Goal: Task Accomplishment & Management: Manage account settings

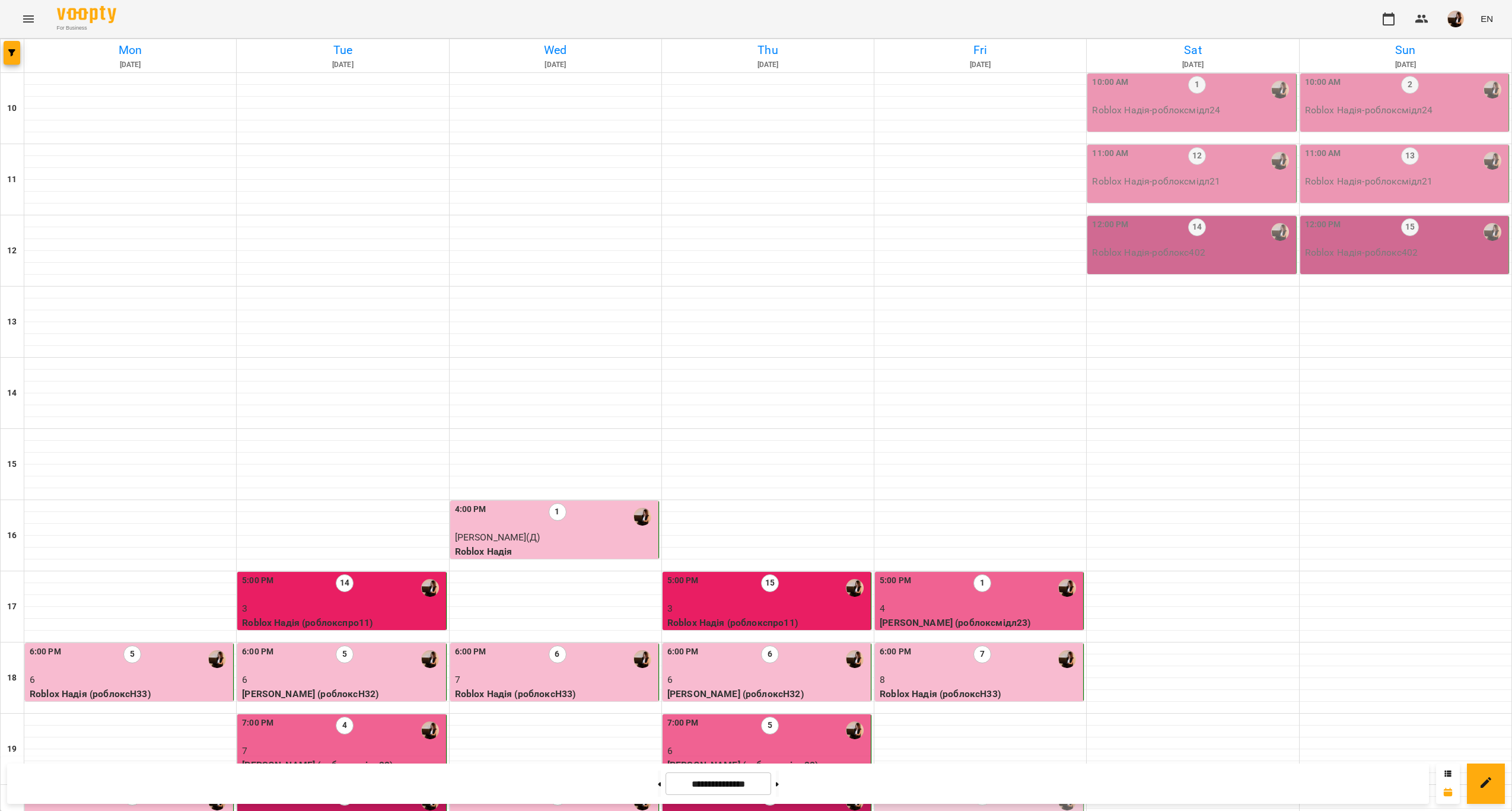
scroll to position [241, 0]
click at [1001, 673] on p "8" at bounding box center [980, 679] width 201 height 14
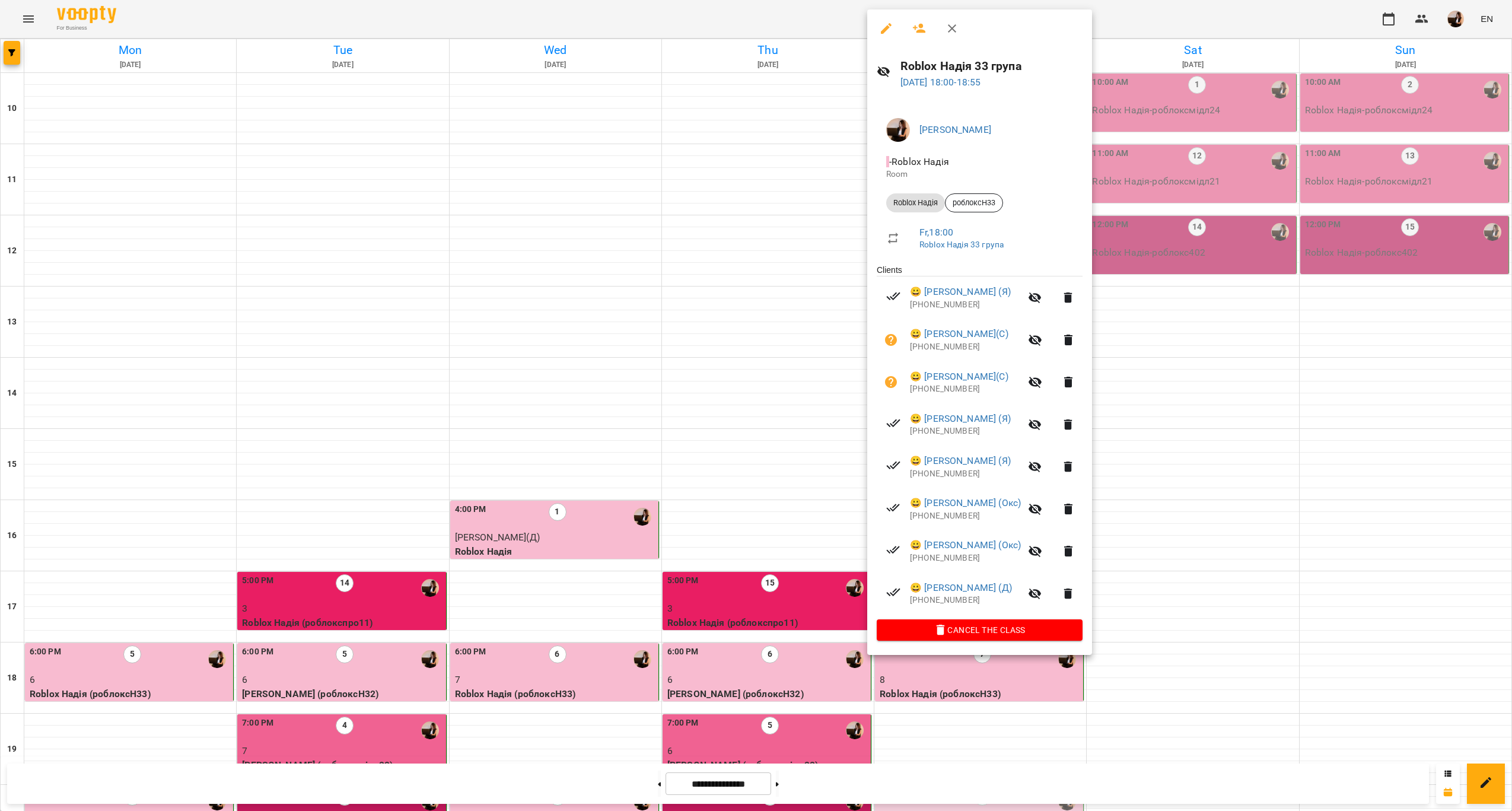
click at [1215, 445] on div at bounding box center [756, 406] width 1512 height 811
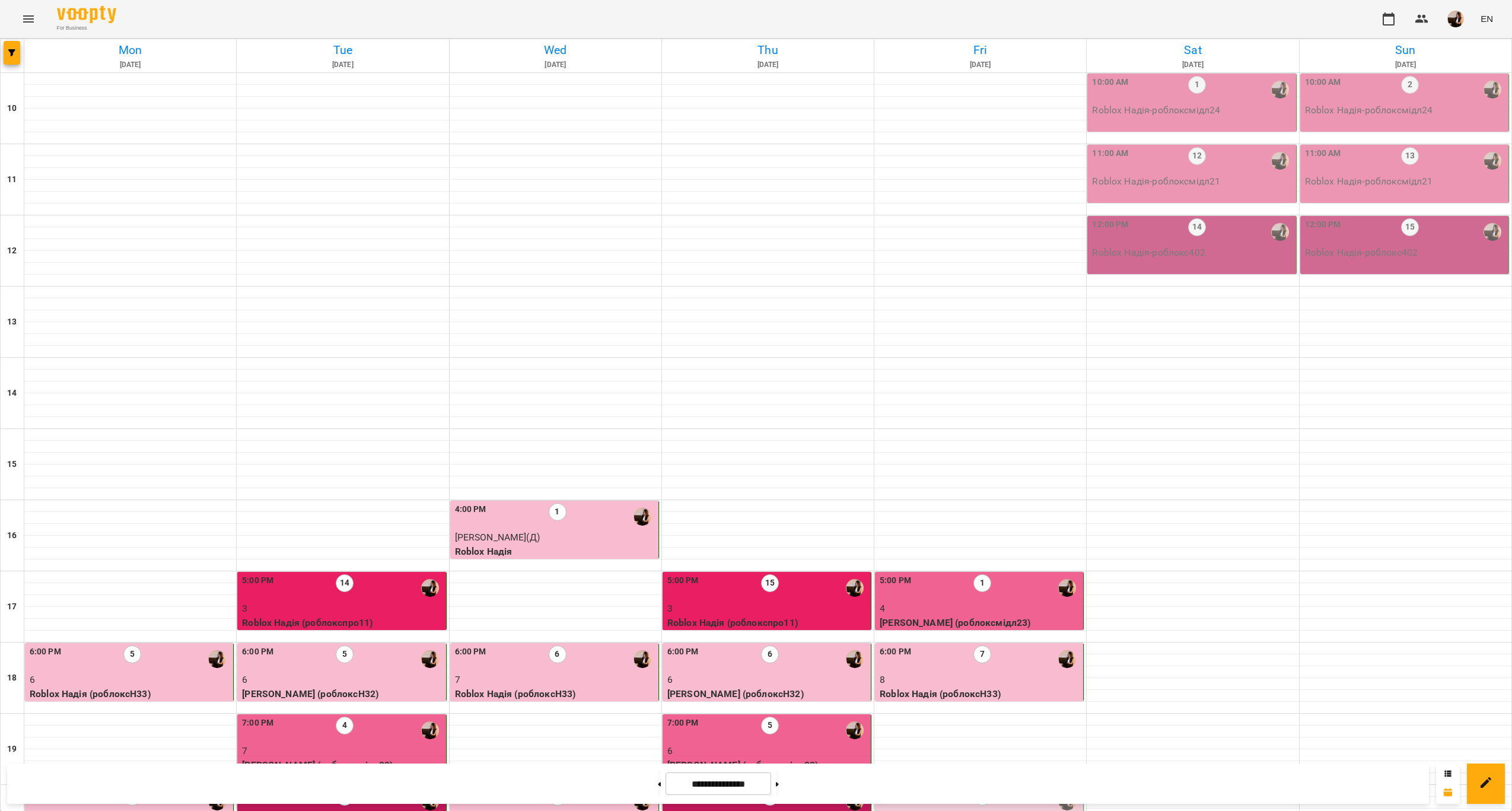
click at [1003, 788] on div "8:00 PM 16" at bounding box center [980, 801] width 201 height 28
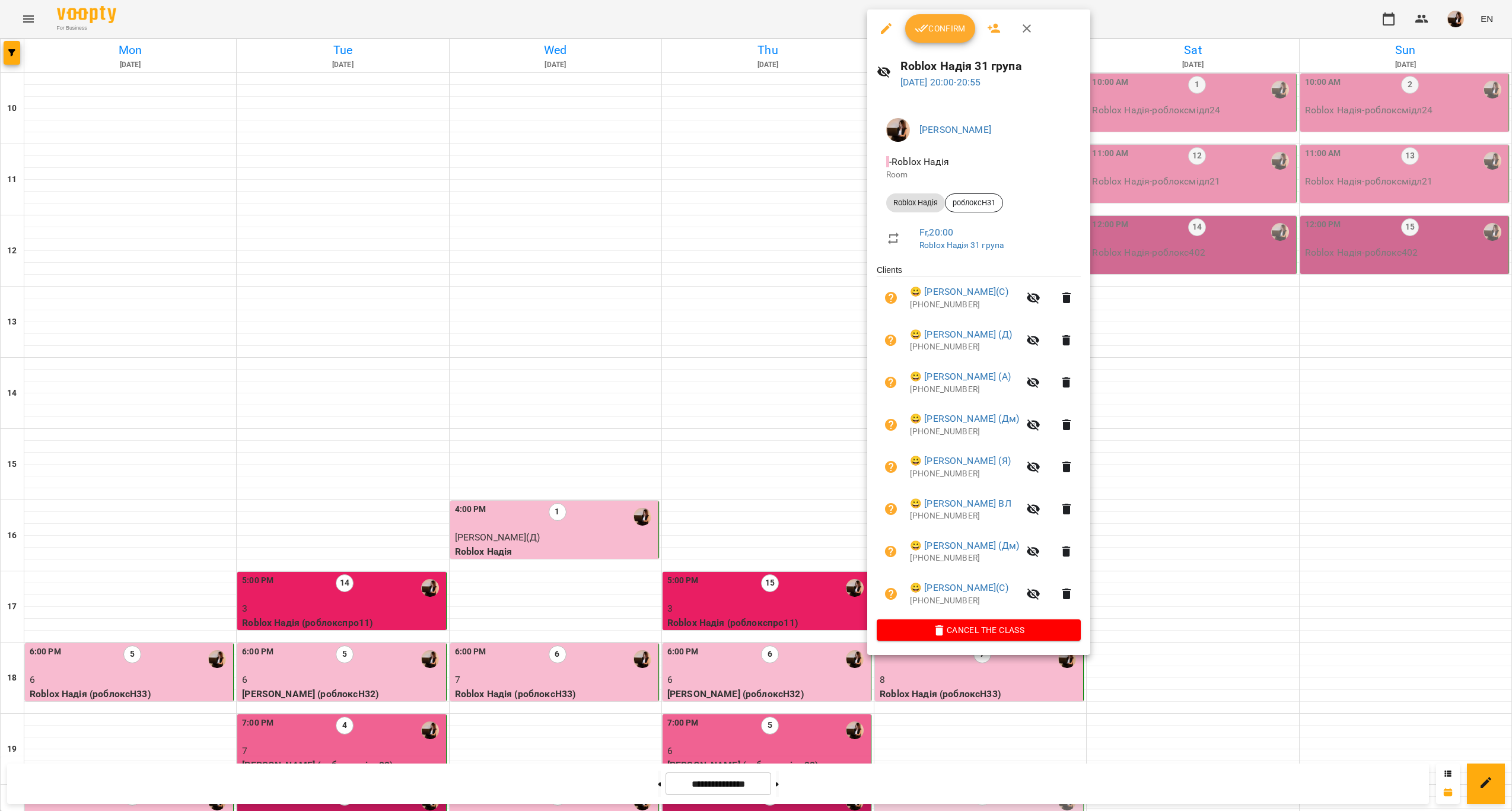
click at [1242, 532] on div at bounding box center [756, 406] width 1512 height 811
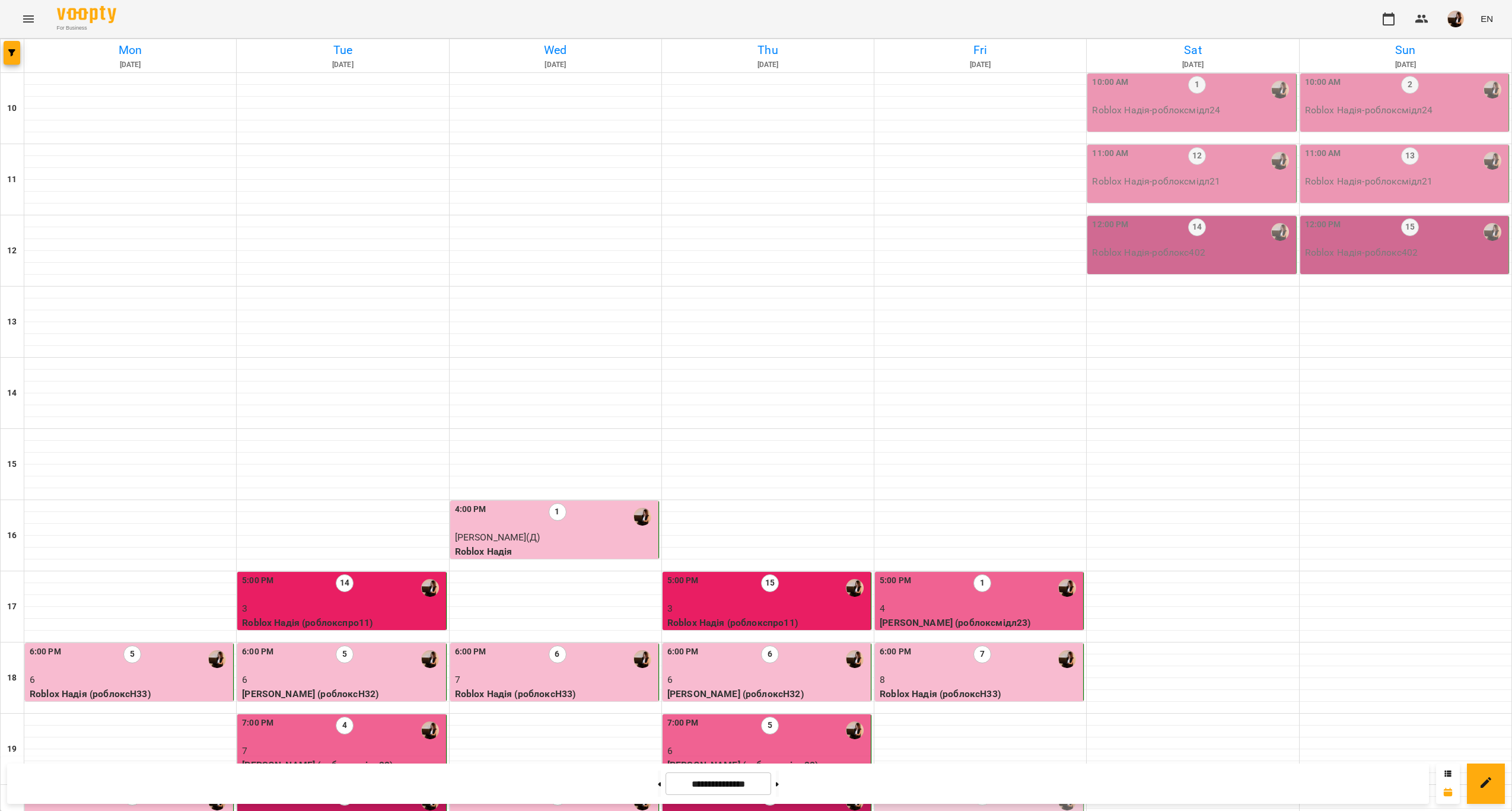
click at [1028, 673] on p "8" at bounding box center [980, 679] width 201 height 14
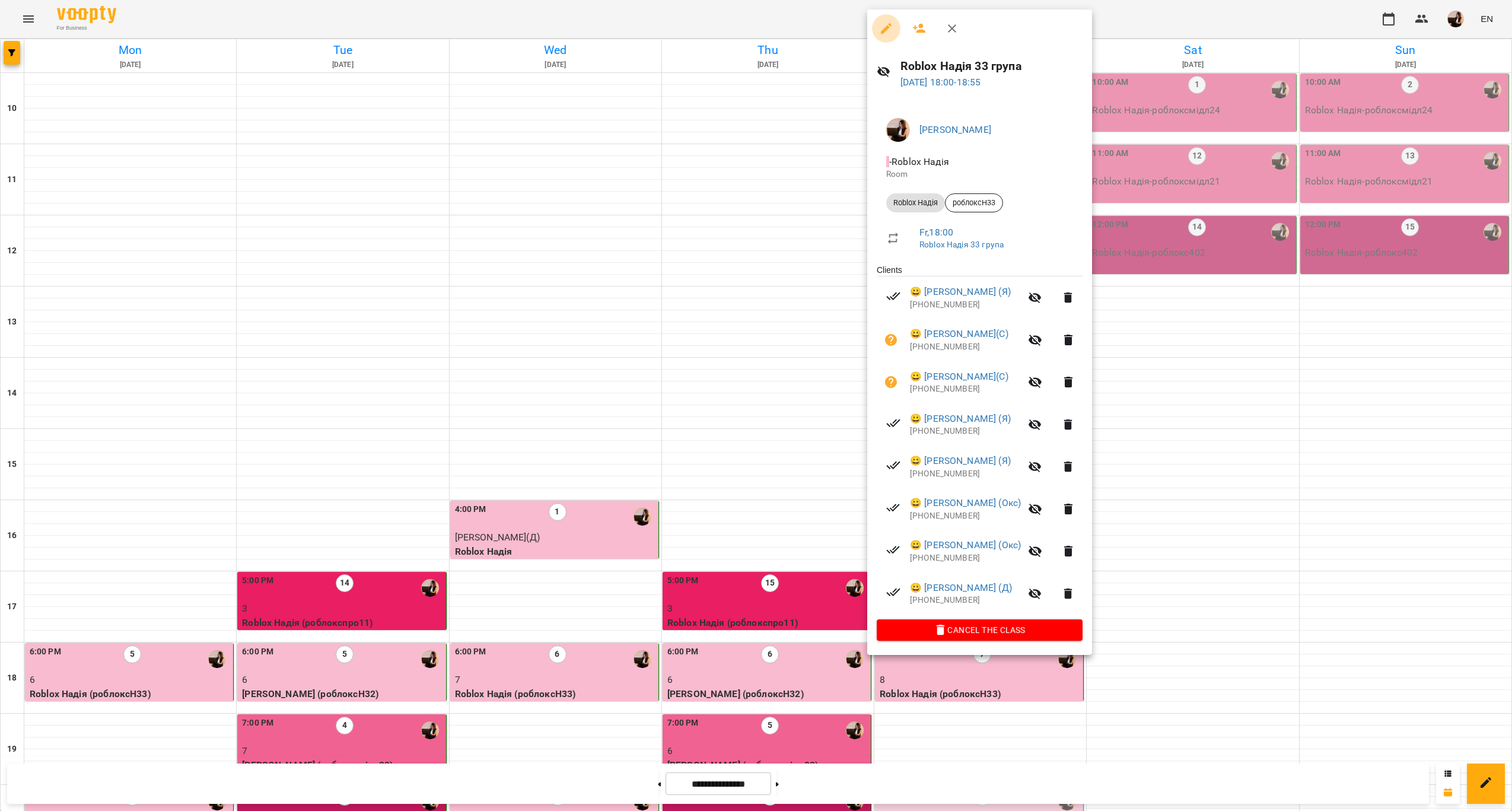
click at [879, 20] on button "button" at bounding box center [886, 28] width 28 height 28
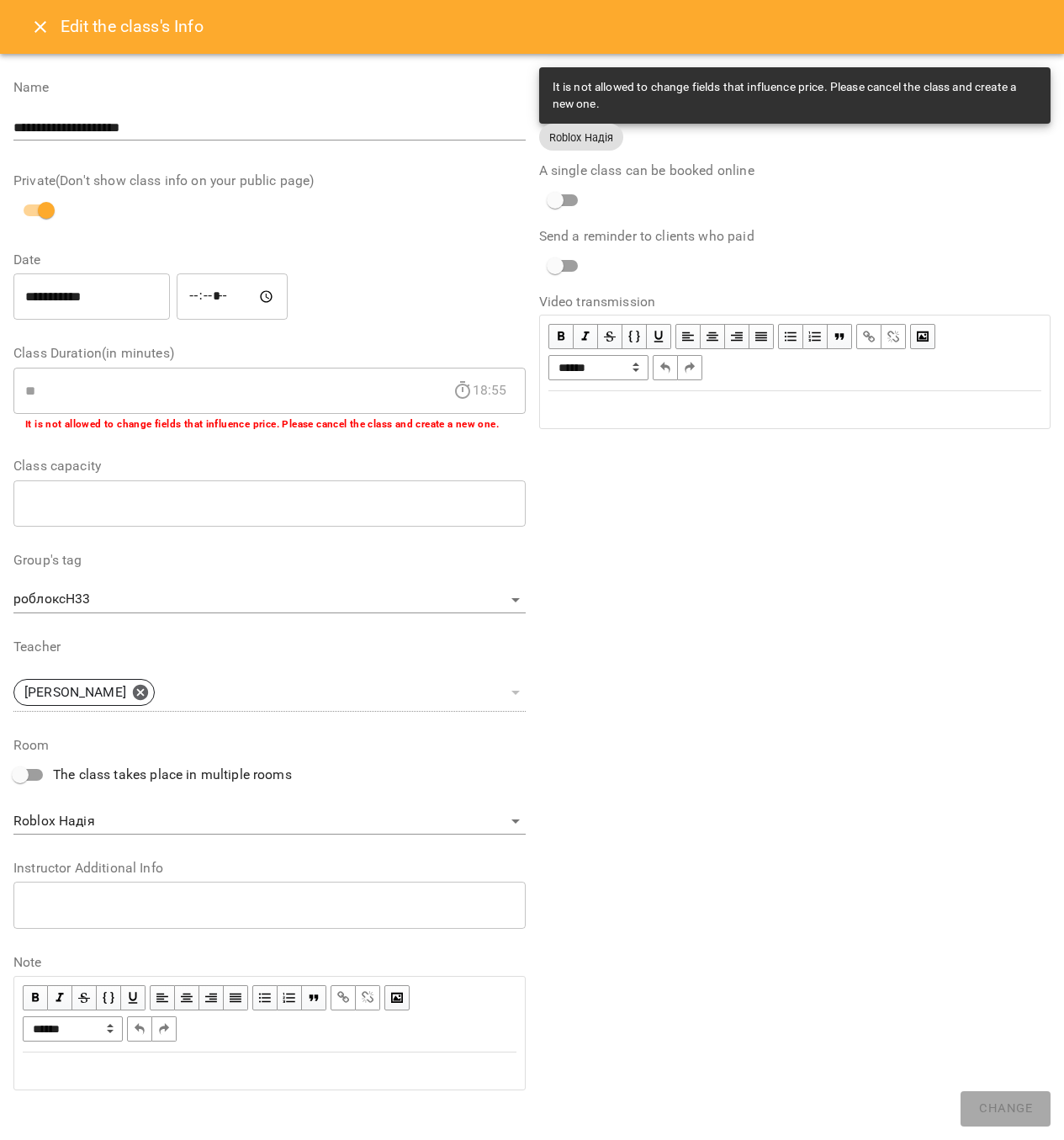
click at [29, 33] on button "Close" at bounding box center [40, 27] width 40 height 40
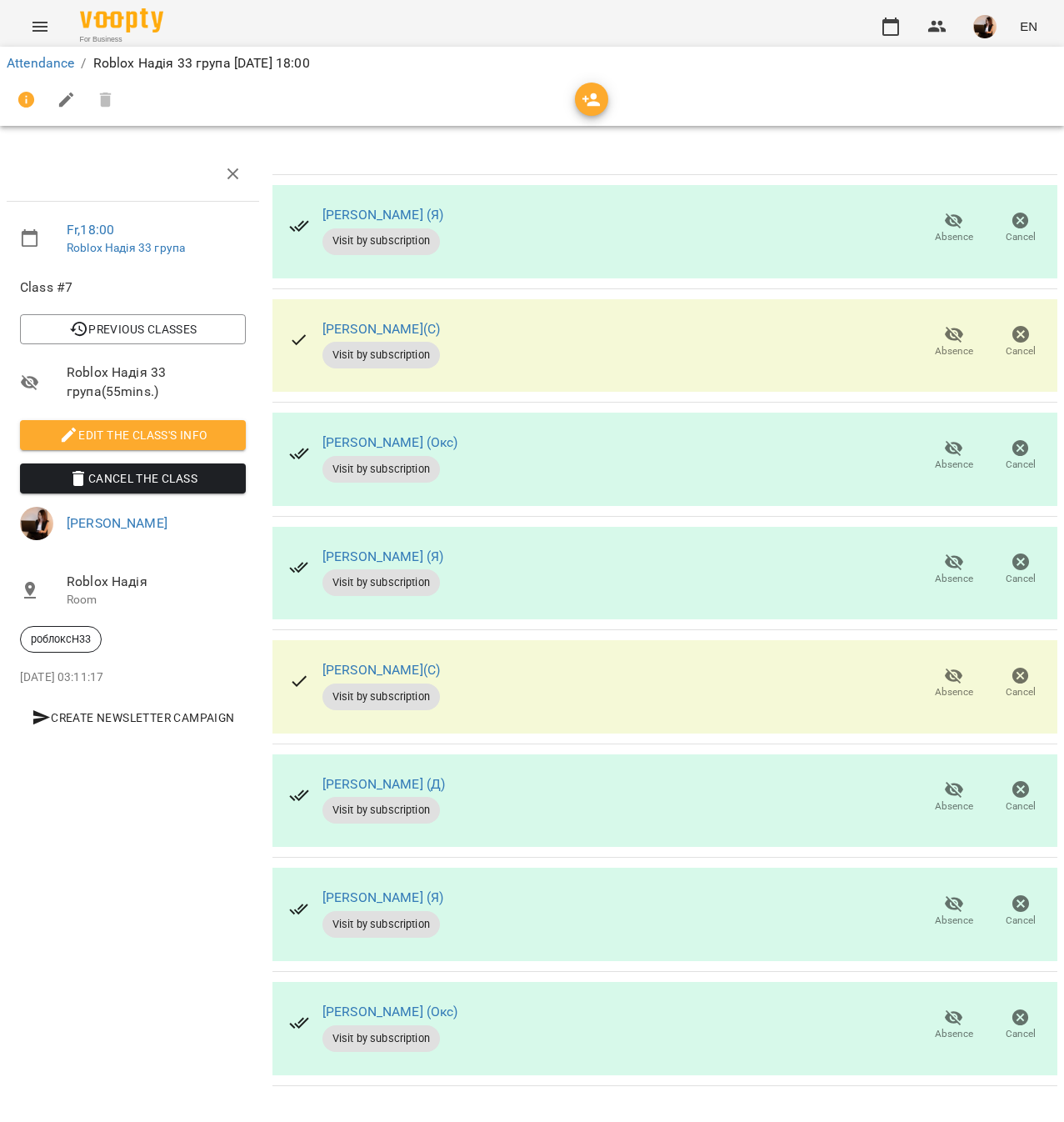
click at [961, 333] on icon "button" at bounding box center [953, 335] width 18 height 15
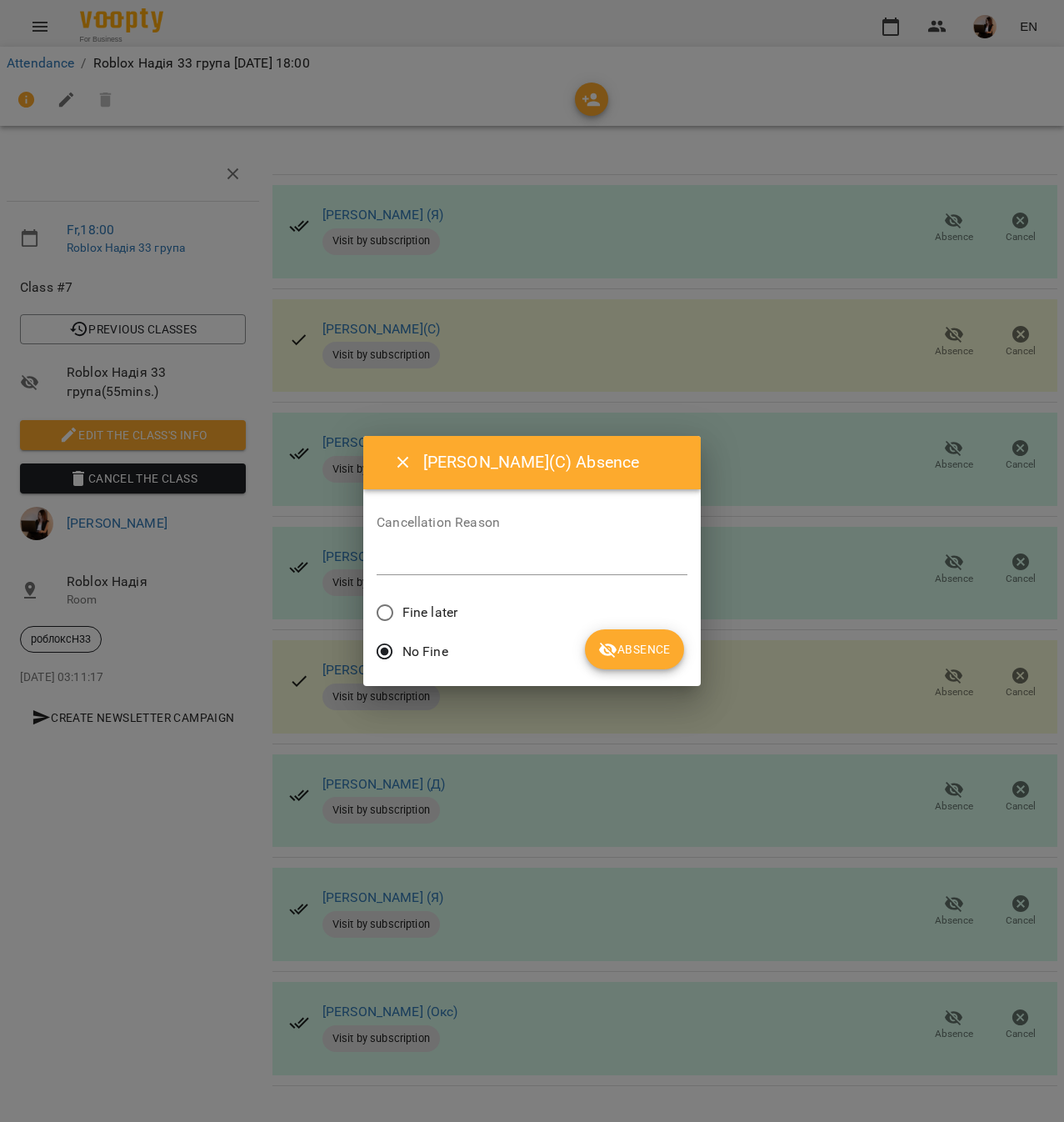
click at [416, 607] on span "Fine later" at bounding box center [430, 612] width 55 height 20
click at [630, 652] on span "Absence" at bounding box center [634, 649] width 72 height 20
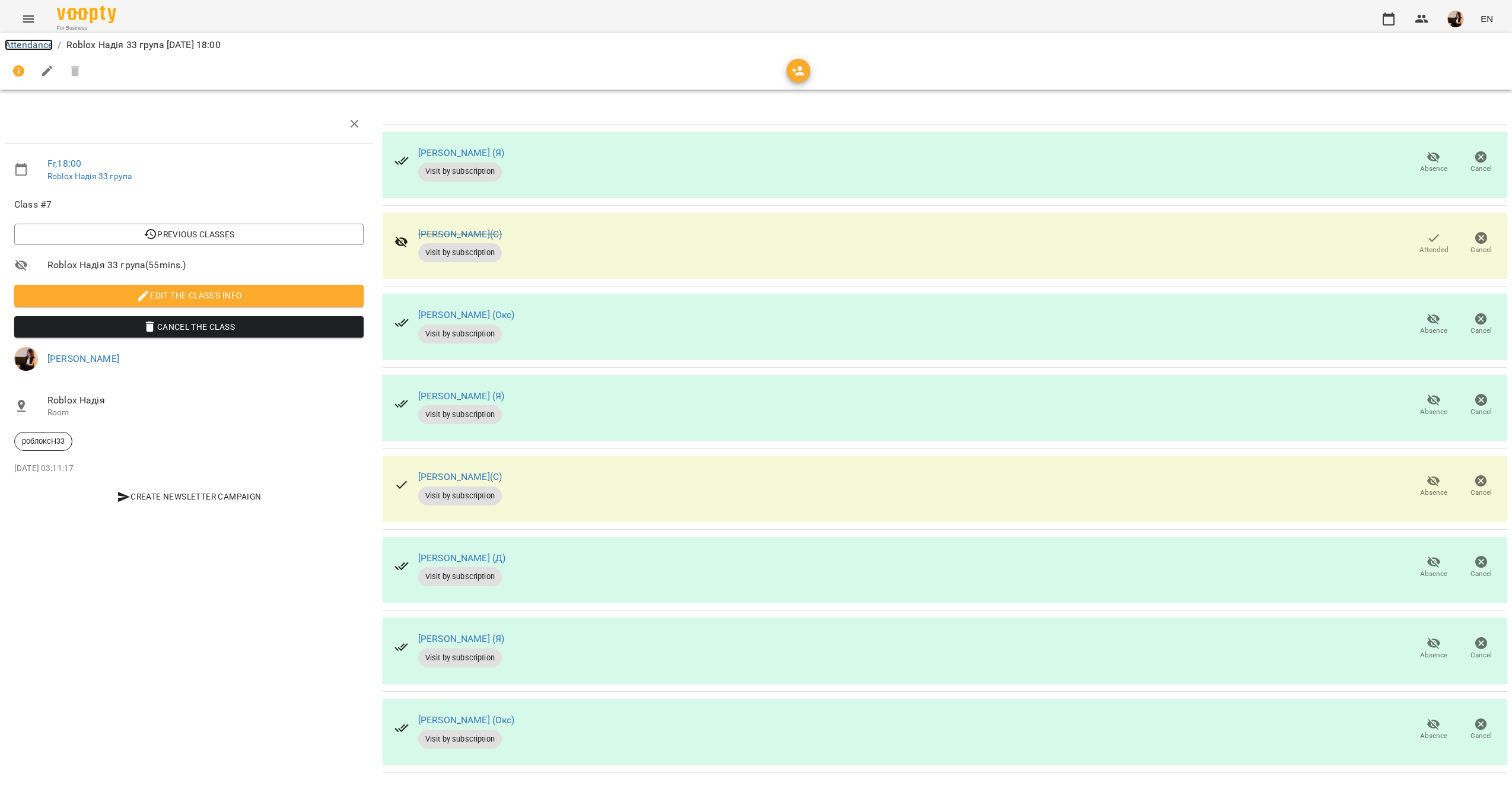
click at [11, 43] on link "Attendance" at bounding box center [29, 45] width 48 height 11
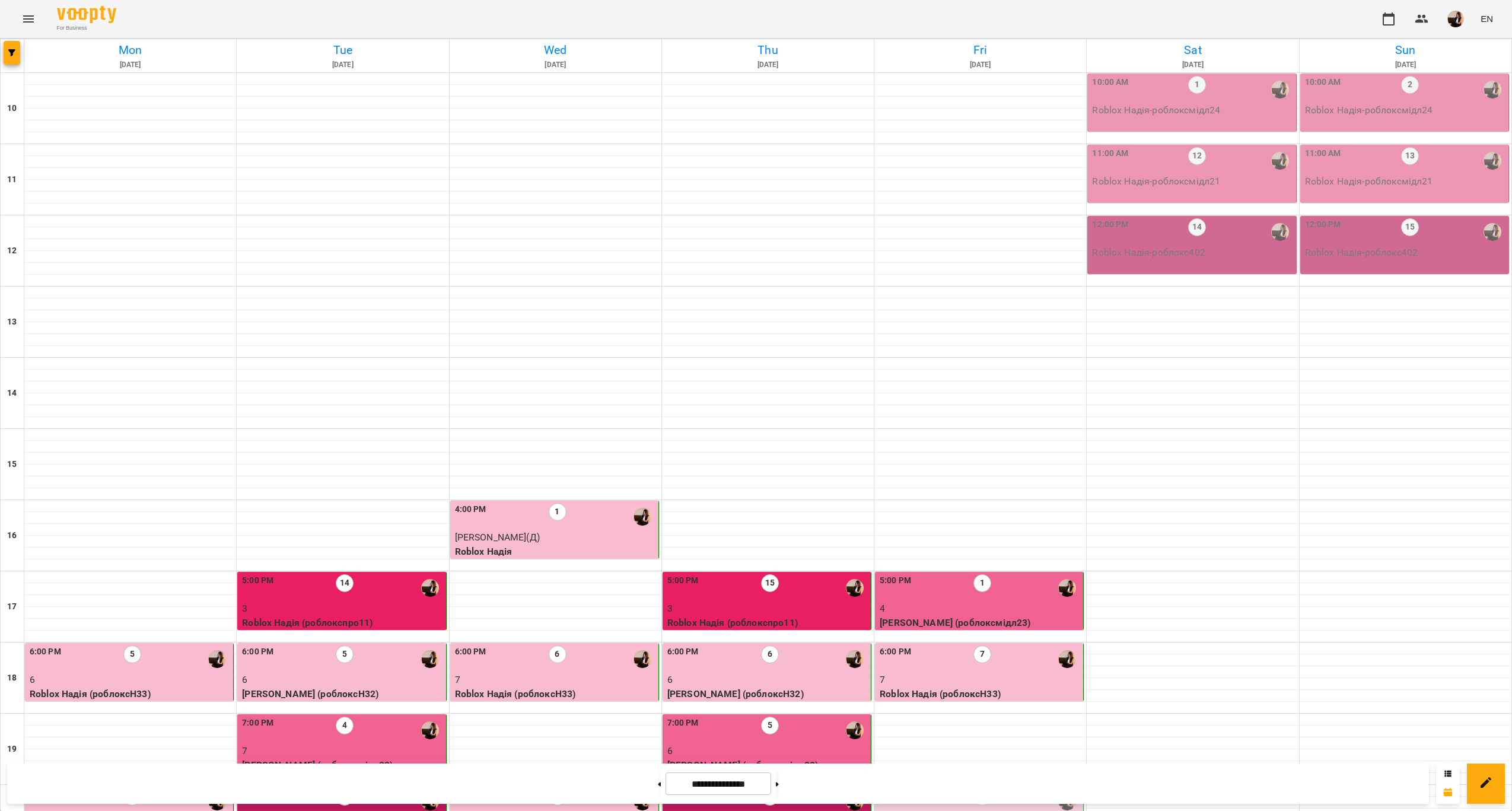
scroll to position [241, 0]
click at [1012, 788] on div "8:00 PM 16" at bounding box center [980, 801] width 201 height 28
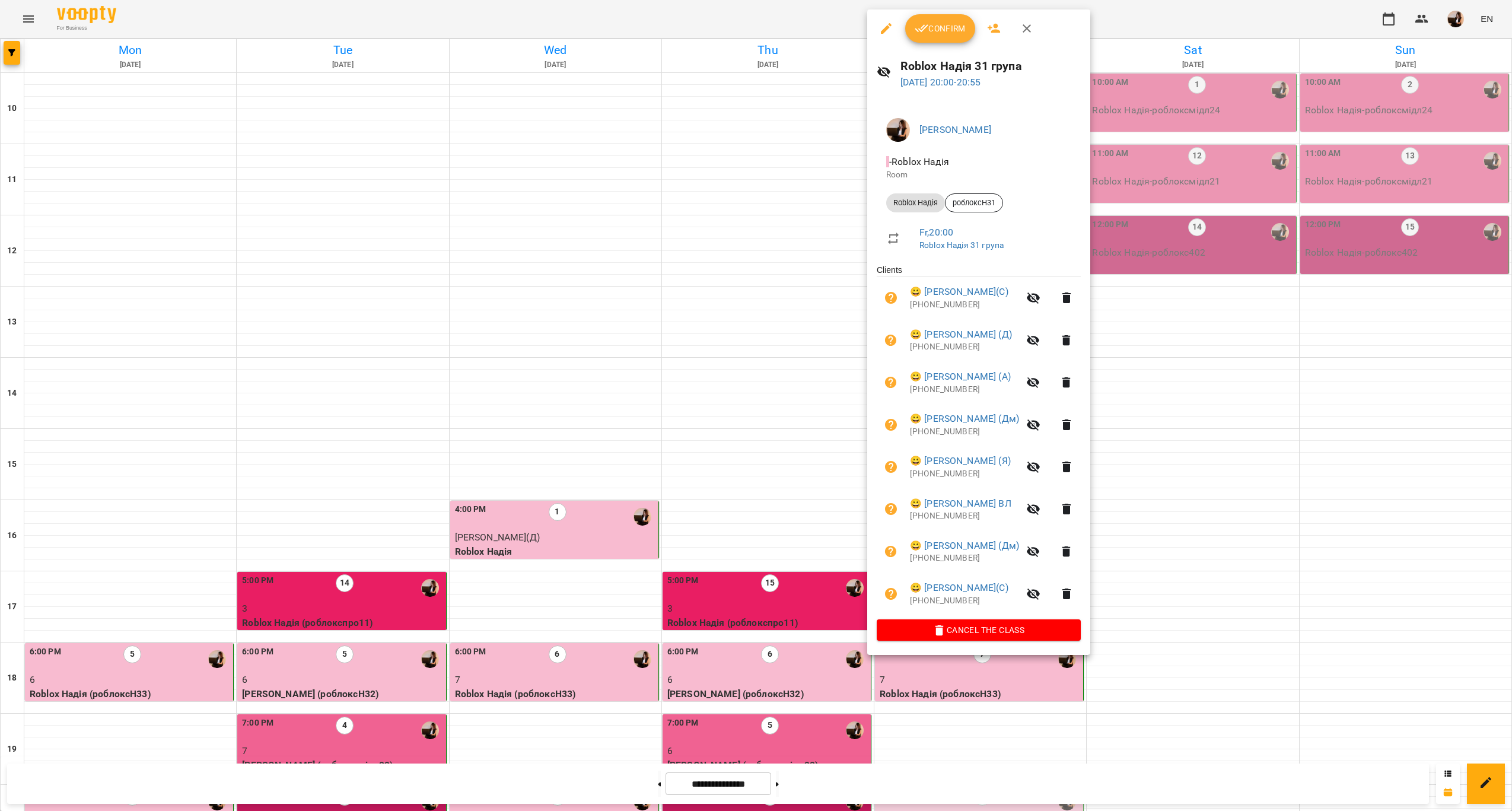
click at [802, 560] on div at bounding box center [756, 406] width 1512 height 811
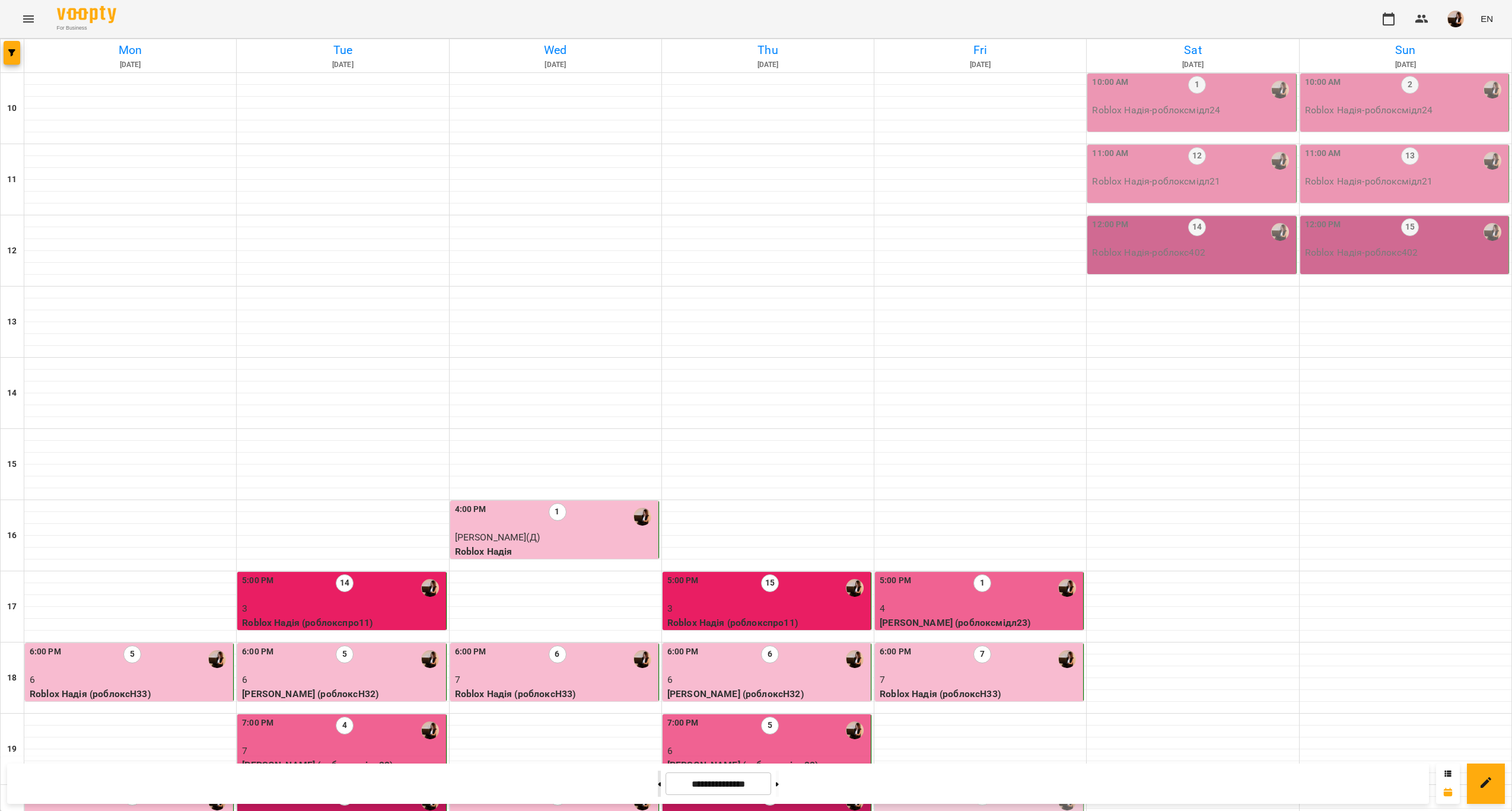
click at [658, 776] on button at bounding box center [659, 783] width 3 height 26
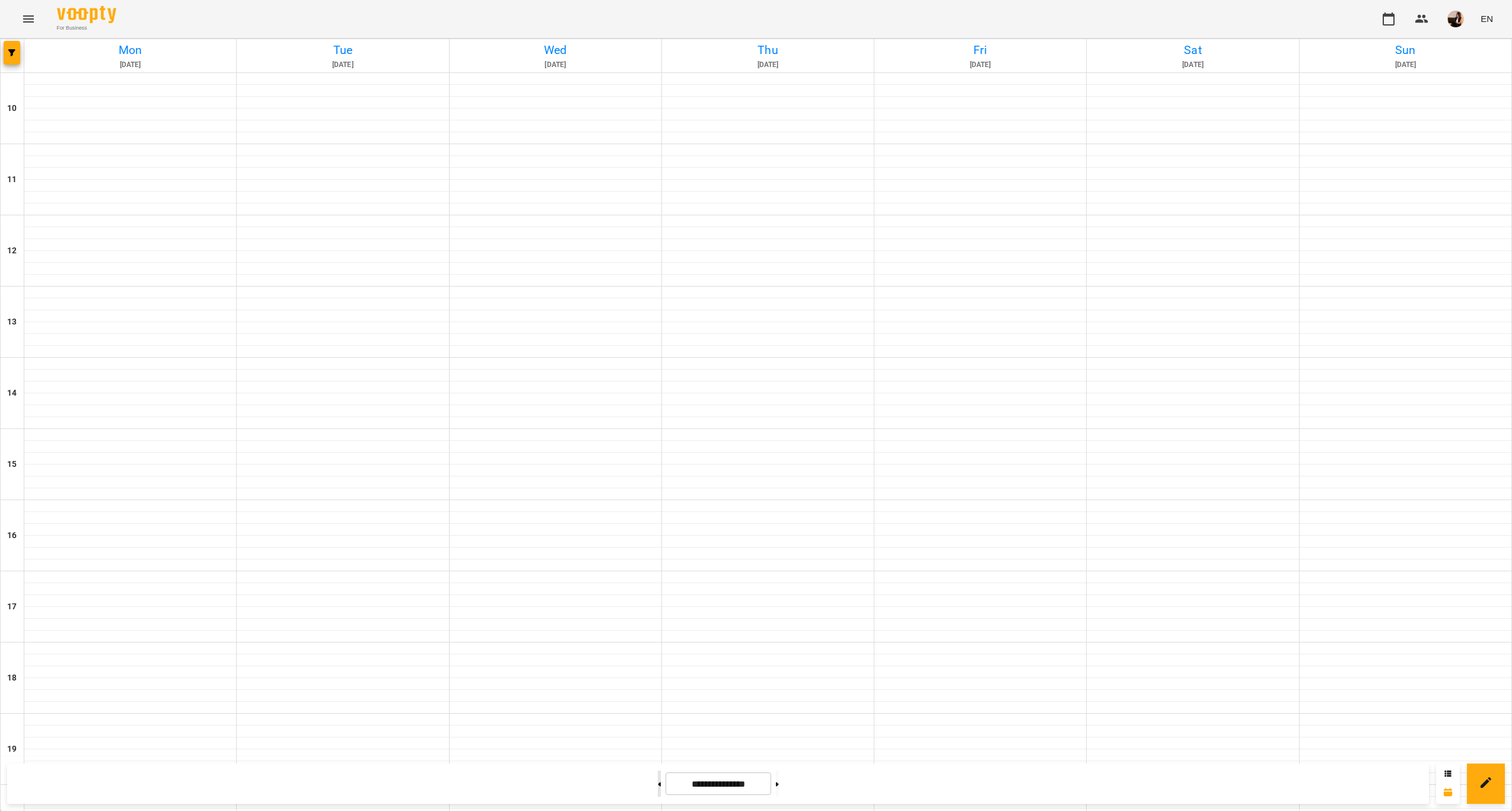
click at [658, 776] on button at bounding box center [659, 783] width 3 height 26
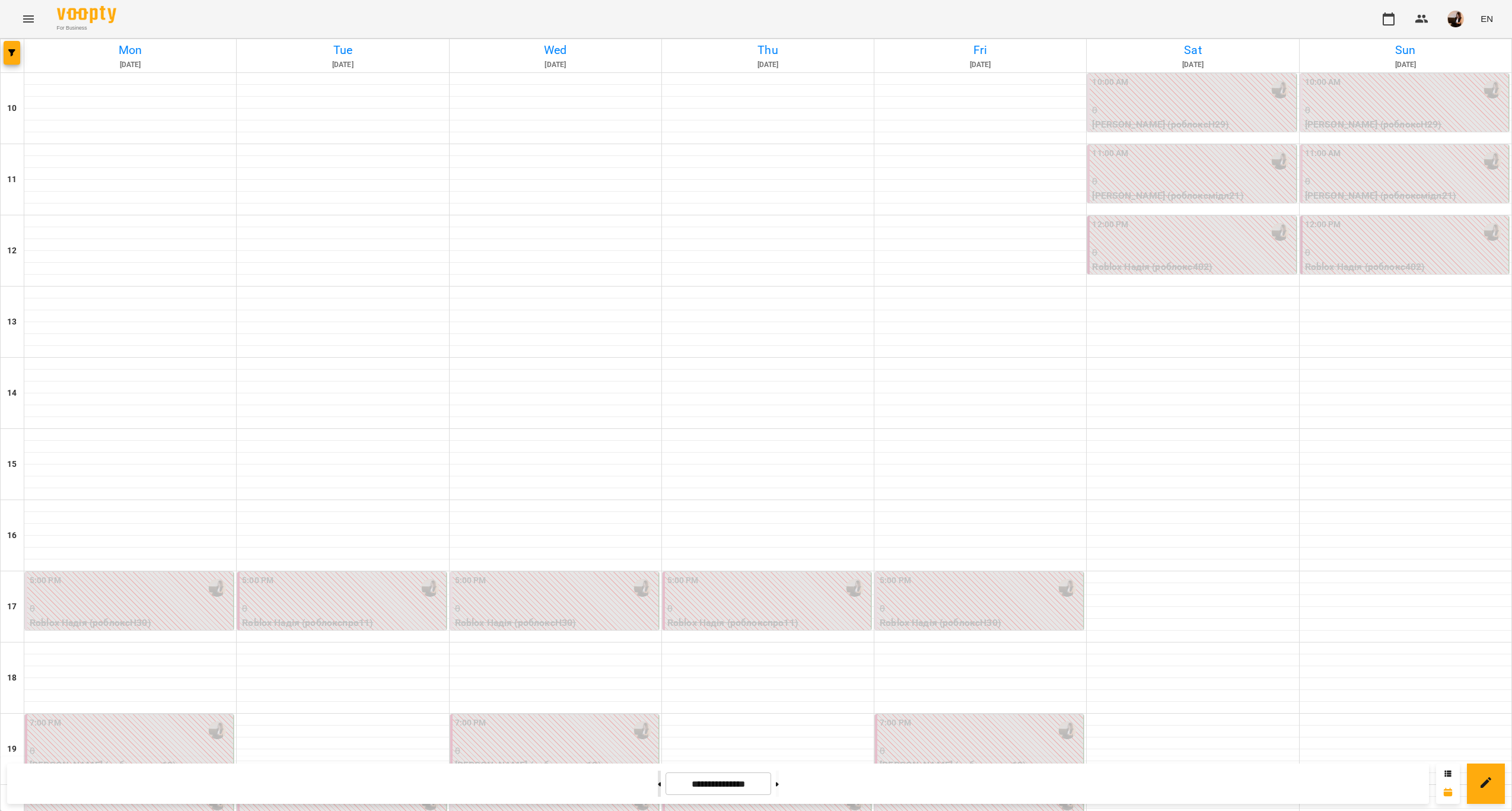
click at [658, 782] on button at bounding box center [659, 783] width 3 height 26
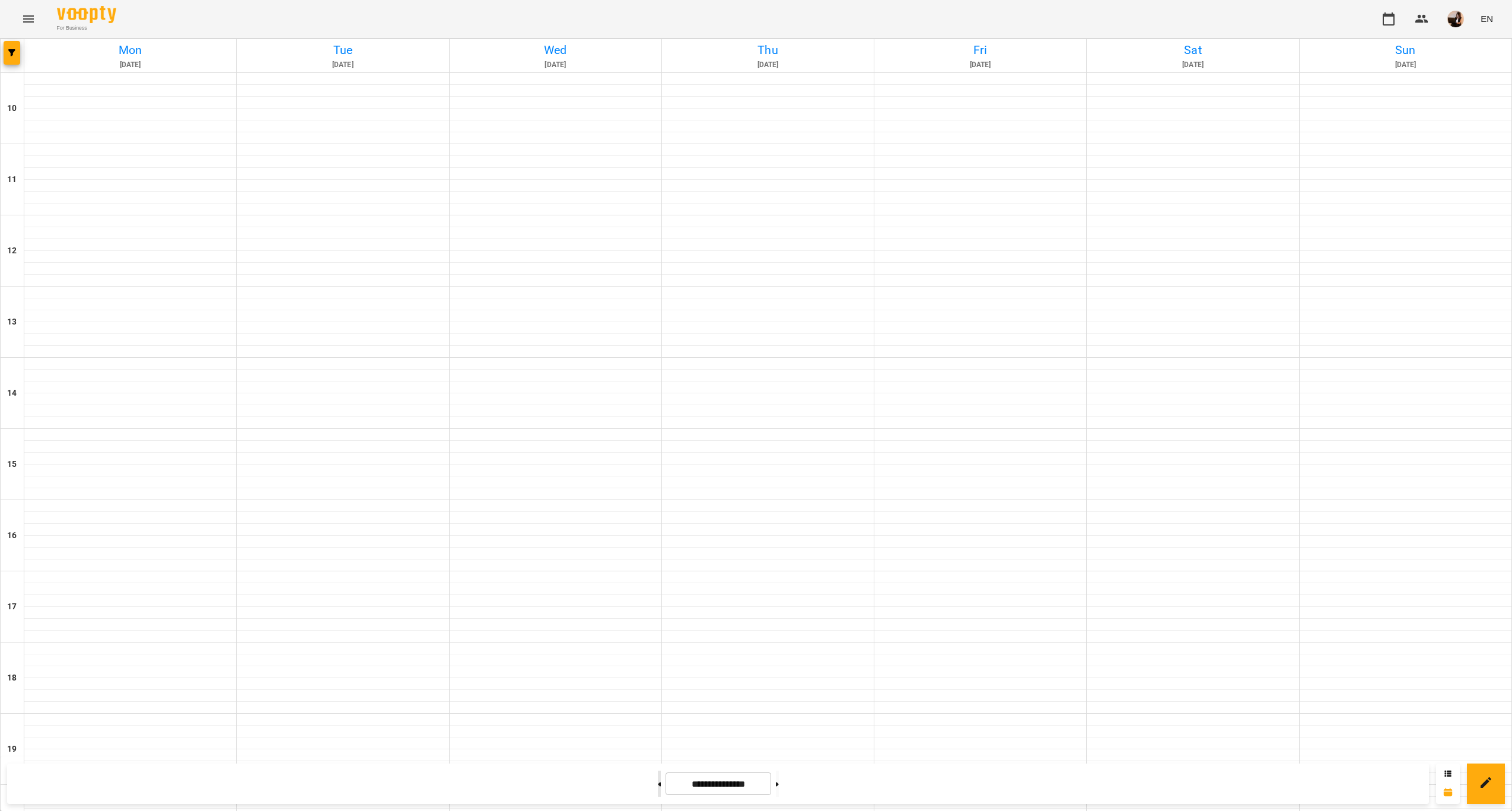
click at [658, 782] on button at bounding box center [659, 783] width 3 height 26
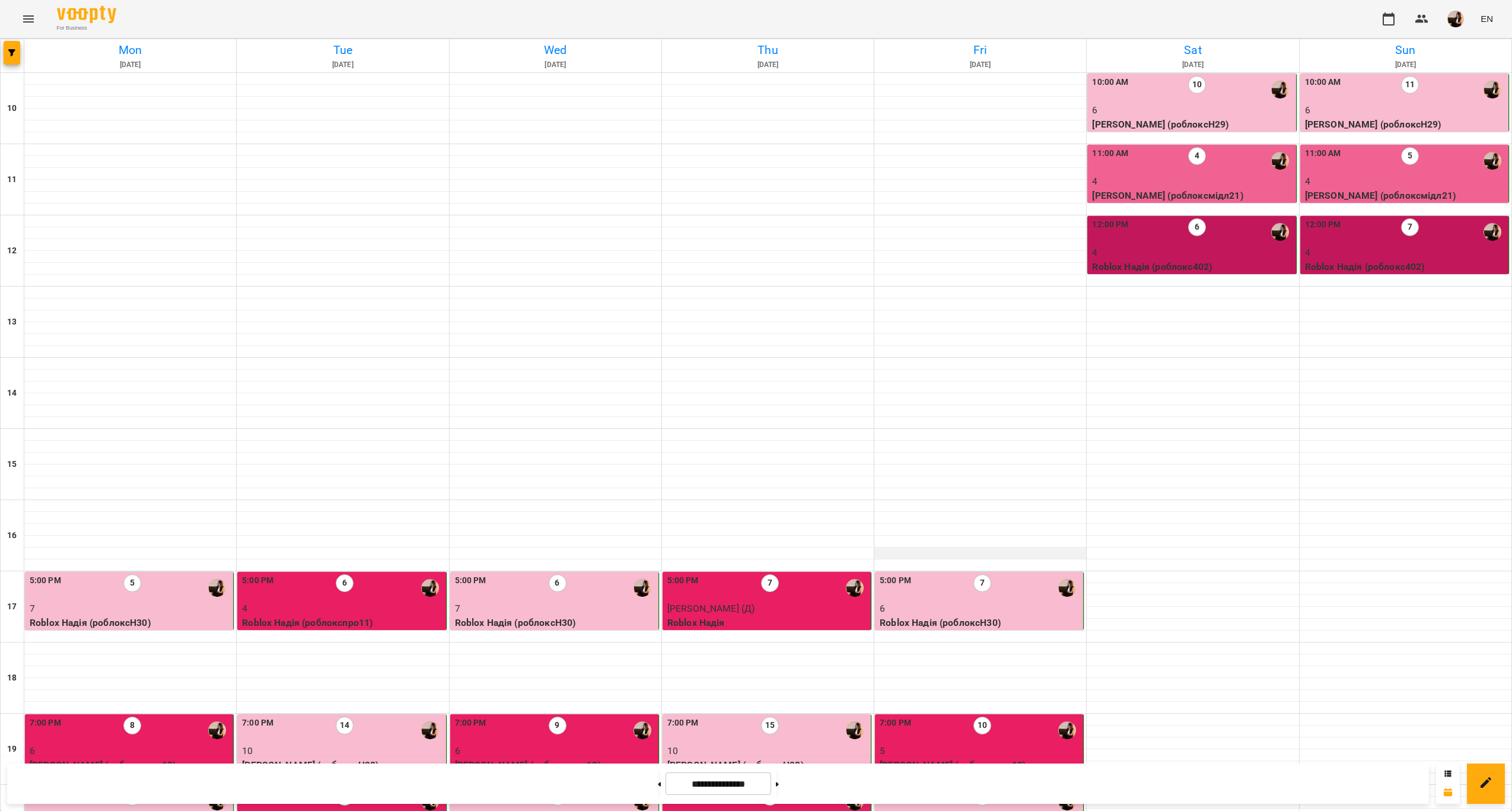
scroll to position [0, 0]
click at [779, 779] on button at bounding box center [777, 783] width 3 height 26
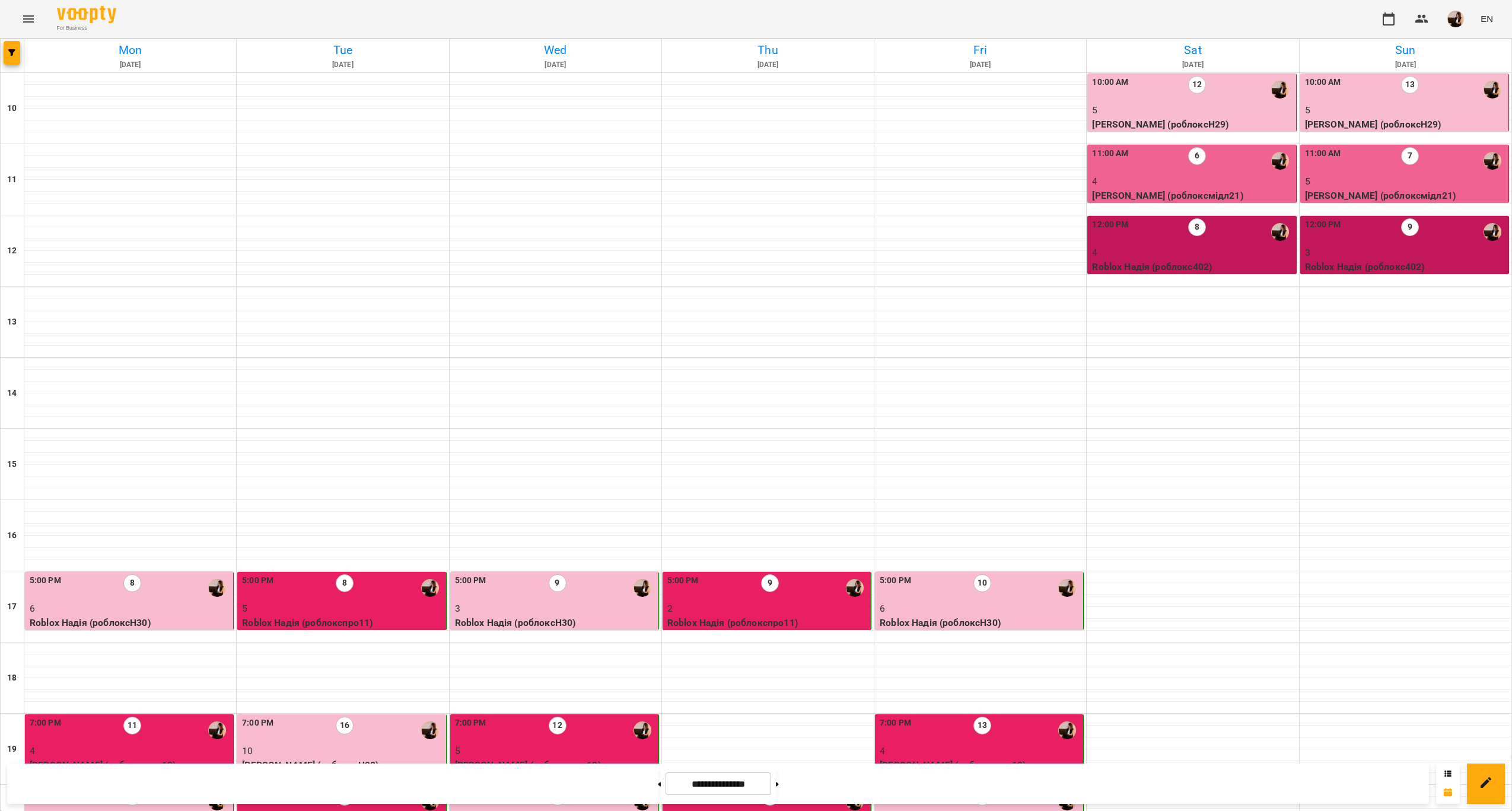
scroll to position [178, 0]
click at [779, 775] on button at bounding box center [777, 783] width 3 height 26
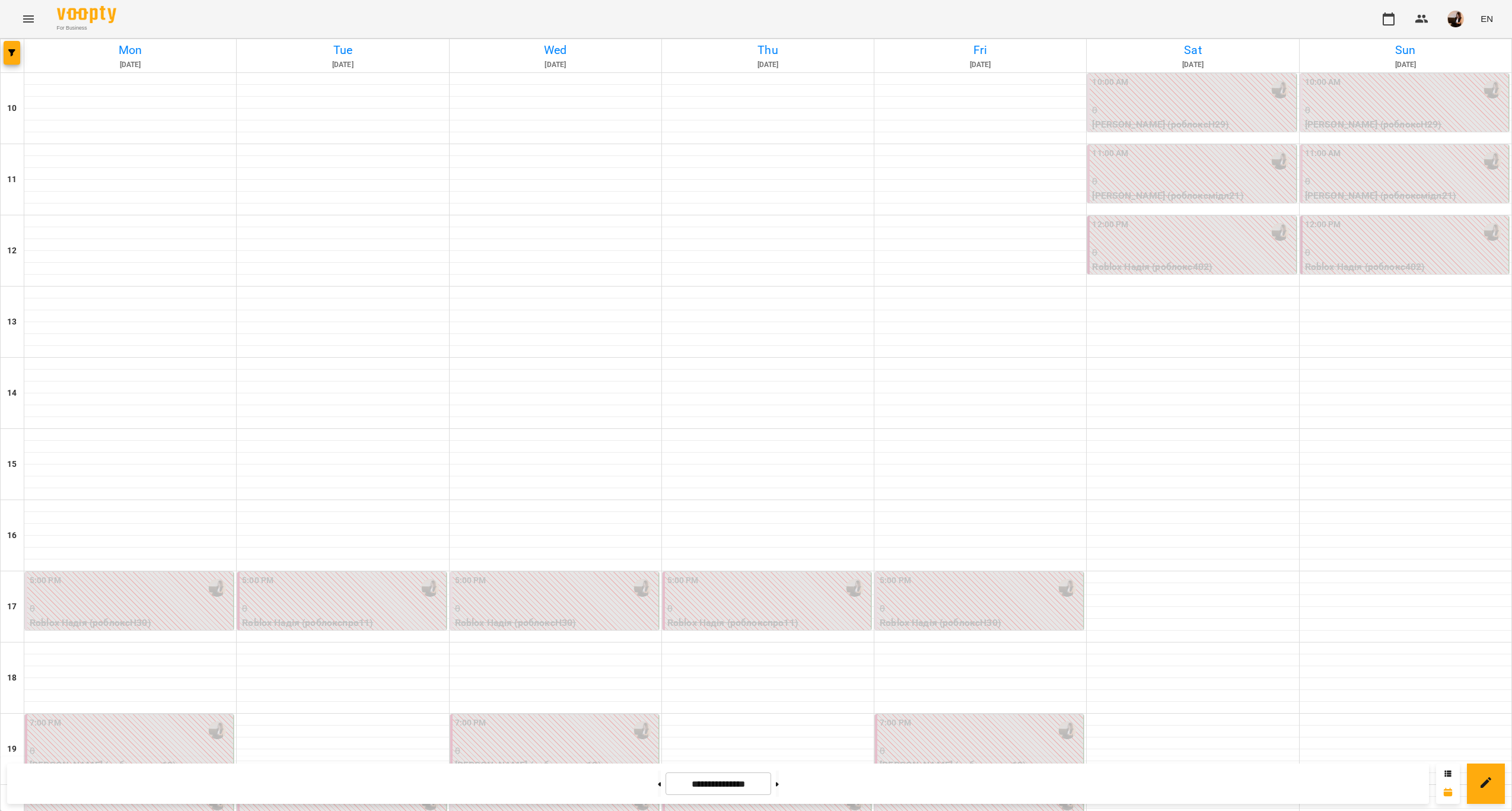
scroll to position [241, 0]
click at [779, 777] on button at bounding box center [777, 783] width 3 height 26
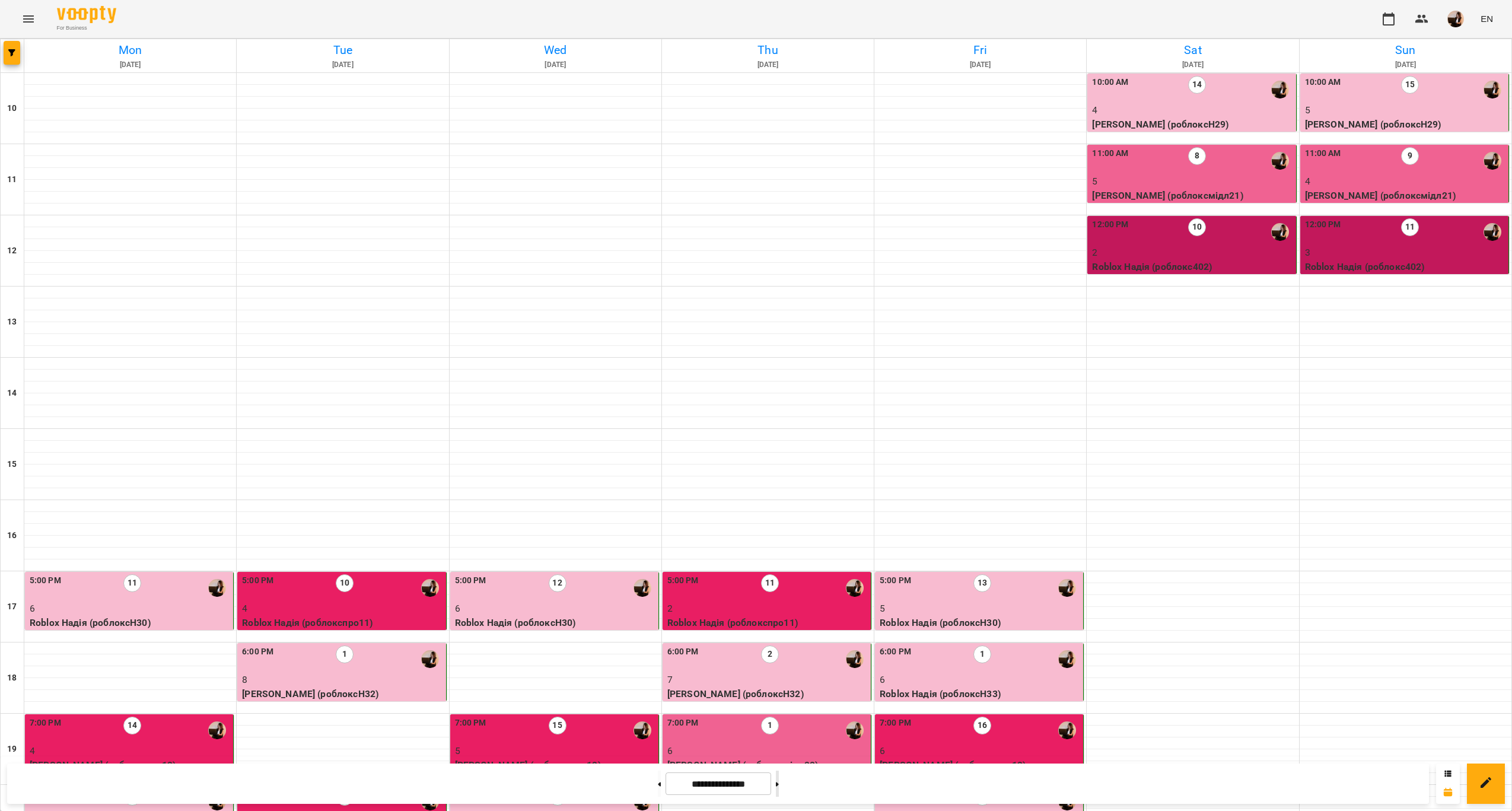
click at [779, 780] on button at bounding box center [777, 783] width 3 height 26
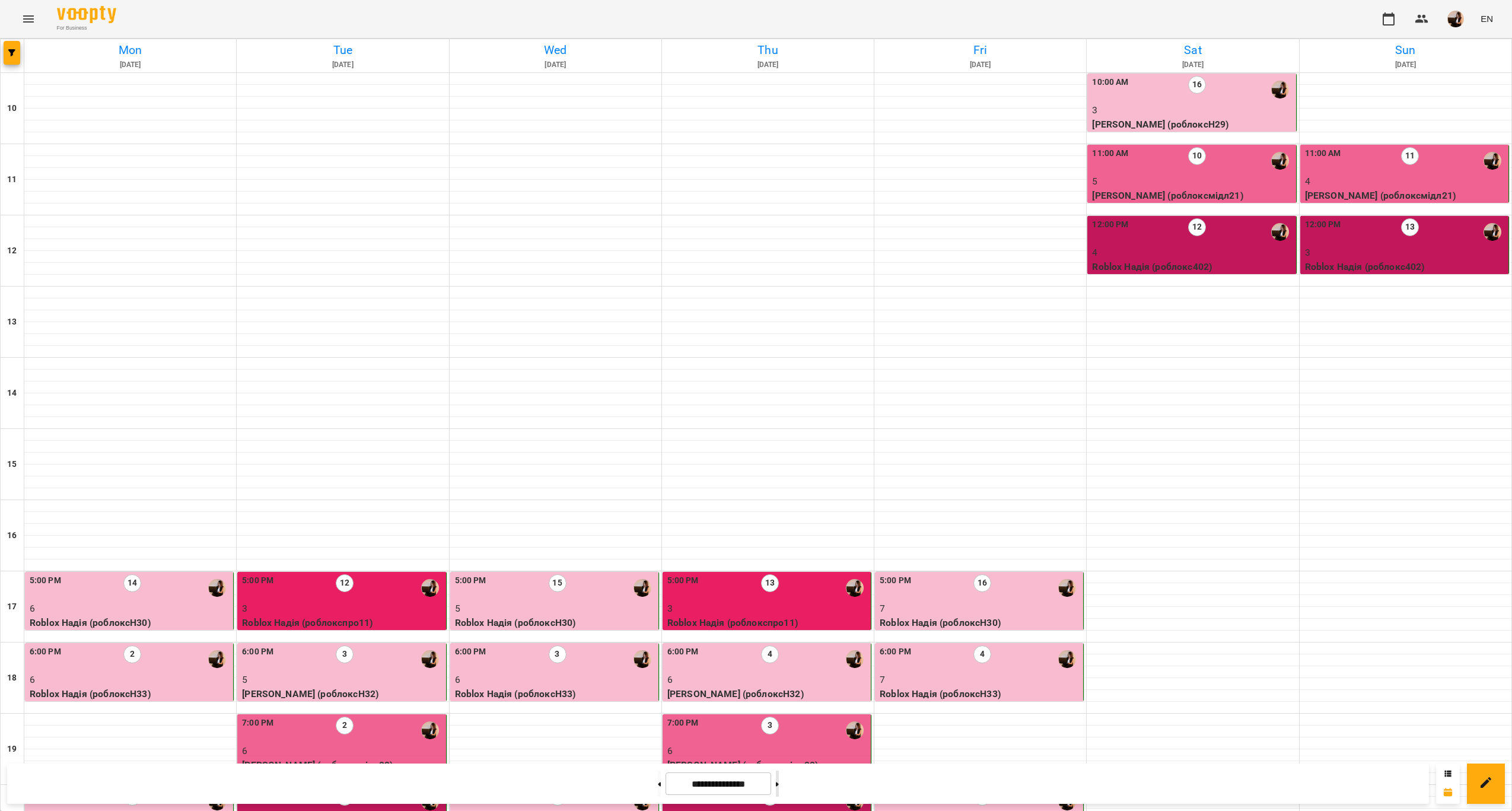
click at [779, 786] on button at bounding box center [777, 783] width 3 height 26
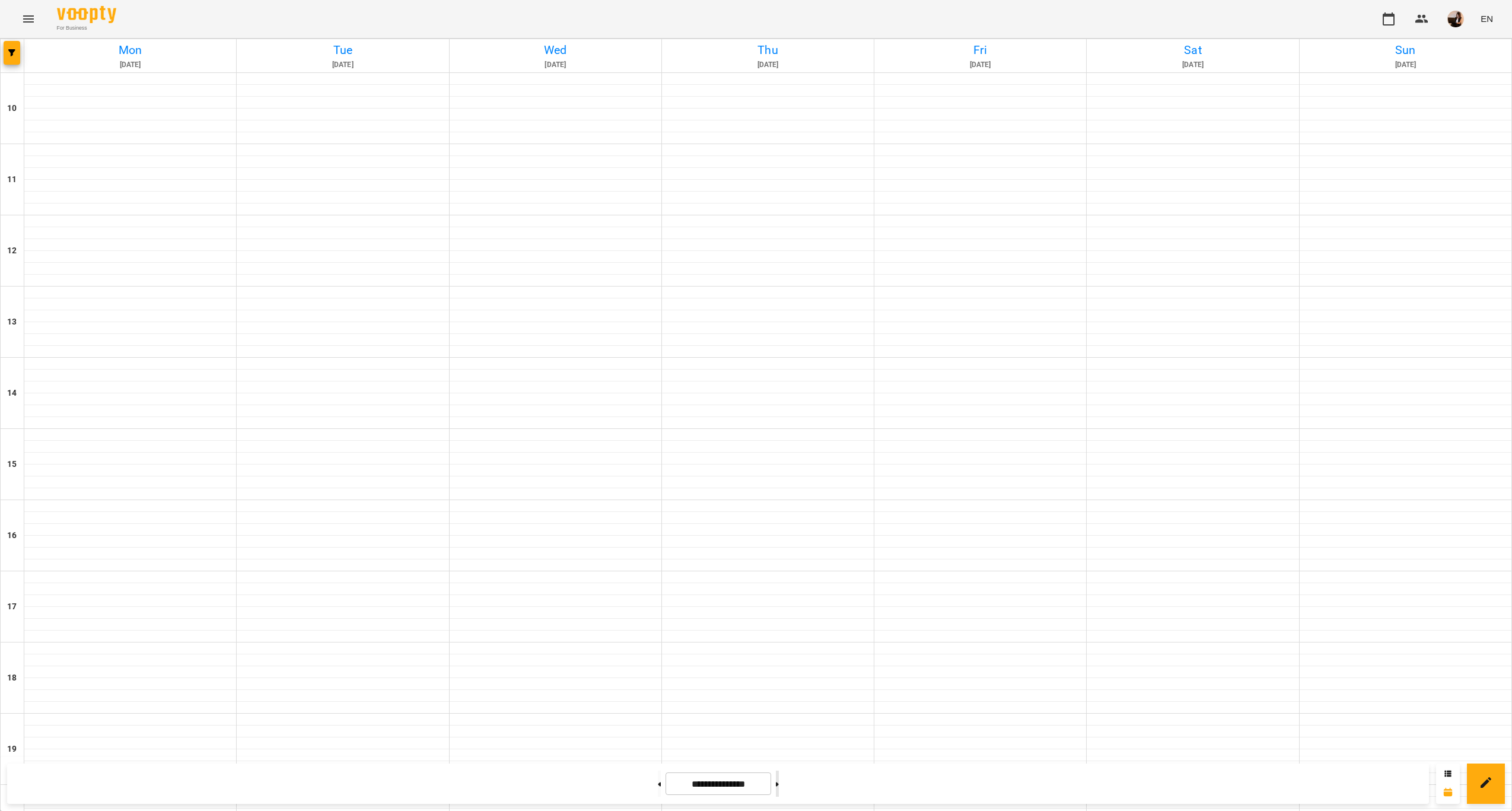
type input "**********"
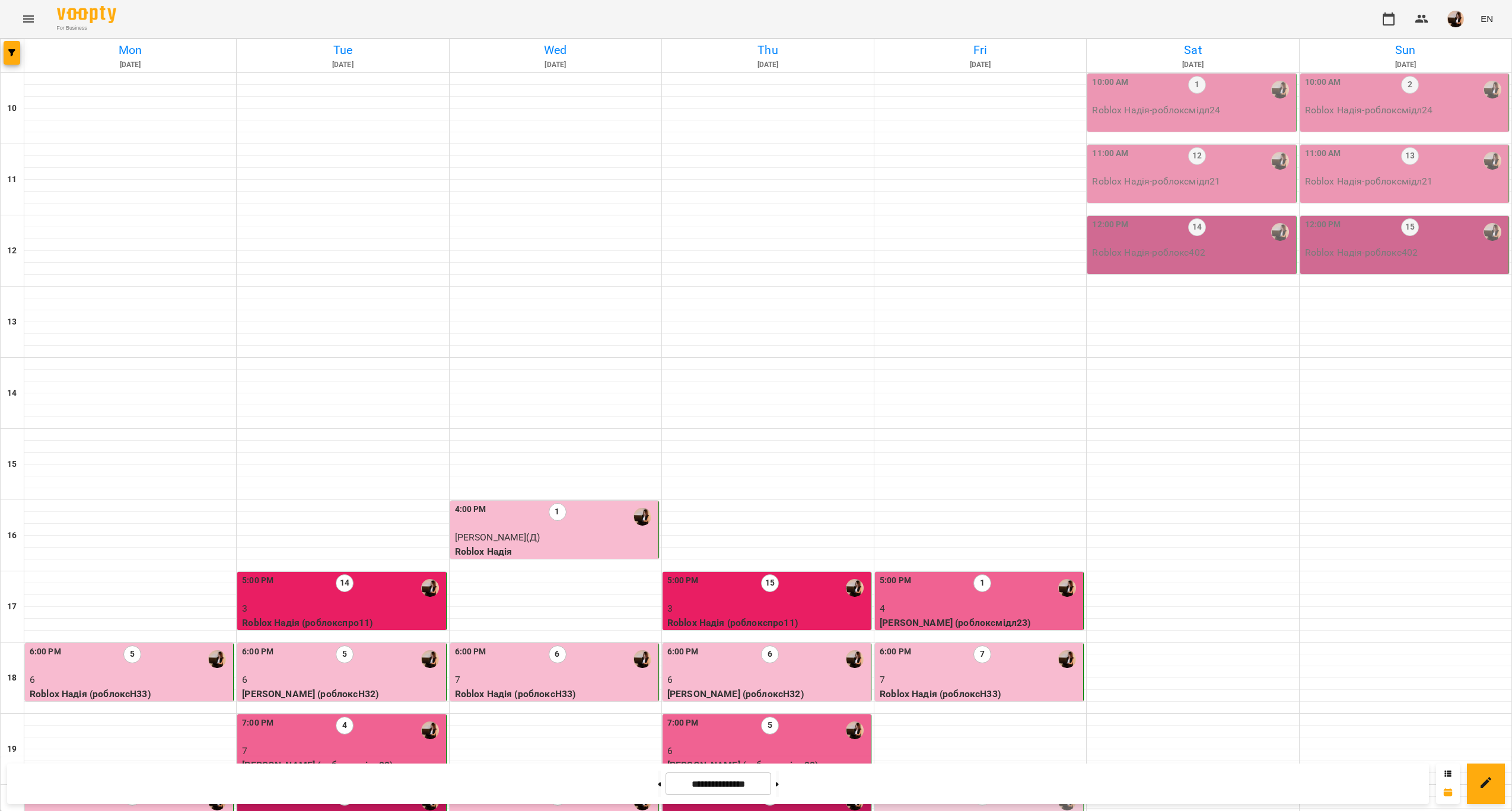
scroll to position [0, 0]
